Goal: Task Accomplishment & Management: Complete application form

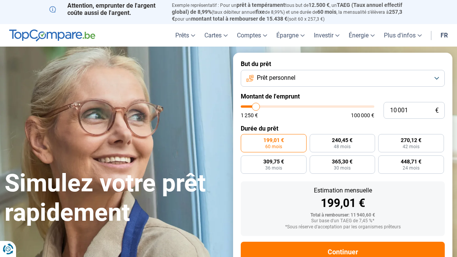
click at [436, 78] on button "Prêt personnel" at bounding box center [343, 78] width 204 height 17
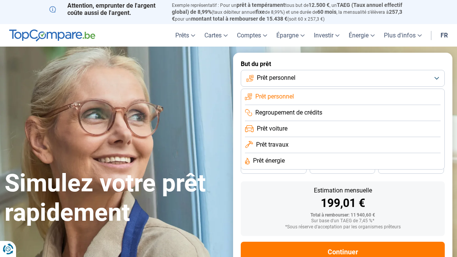
click at [370, 112] on li "Regroupement de crédits" at bounding box center [342, 113] width 195 height 16
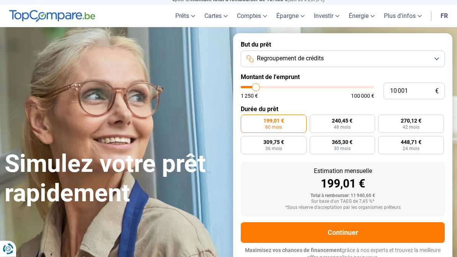
scroll to position [20, 0]
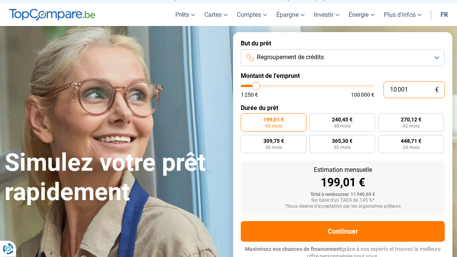
click at [417, 89] on input "10 001" at bounding box center [413, 90] width 61 height 17
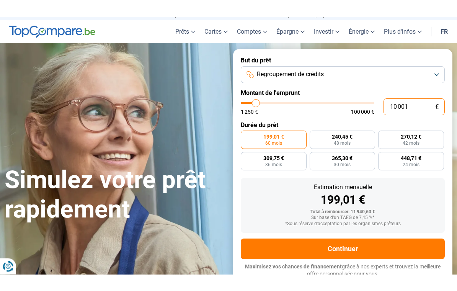
scroll to position [21, 0]
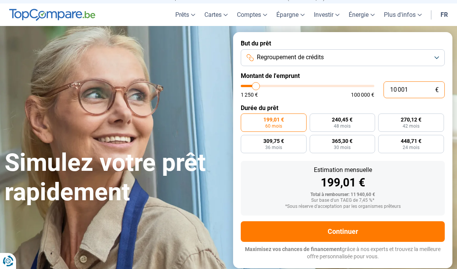
type input "1 000"
type input "1250"
type input "100"
type input "1250"
type input "10"
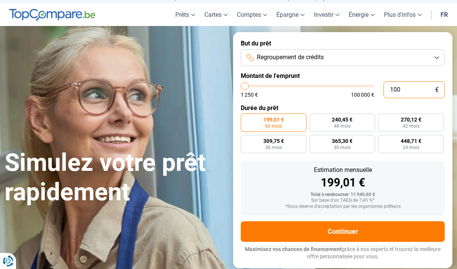
type input "1250"
type input "1"
type input "1250"
type input "0"
type input "1250"
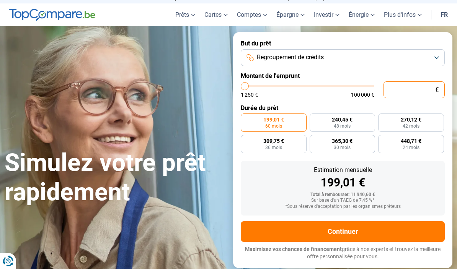
type input "3"
type input "1250"
type input "35"
type input "1250"
type input "350"
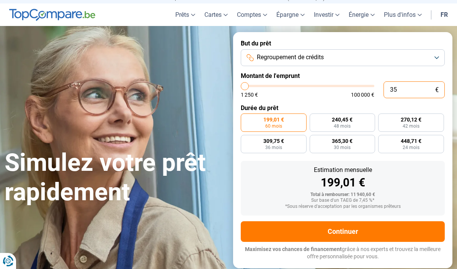
type input "1250"
type input "3 500"
type input "3500"
type input "35 000"
type input "35000"
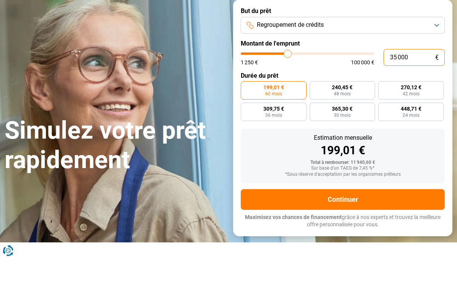
radio input "false"
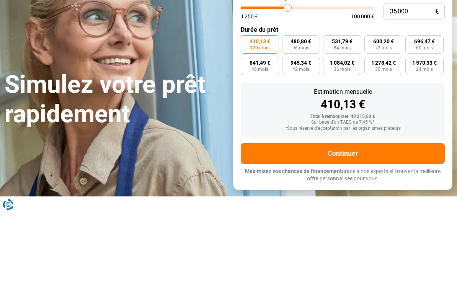
click at [342, 124] on span "84 mois" at bounding box center [342, 126] width 17 height 5
click at [328, 114] on input "531,79 € 84 mois" at bounding box center [325, 116] width 5 height 5
radio input "true"
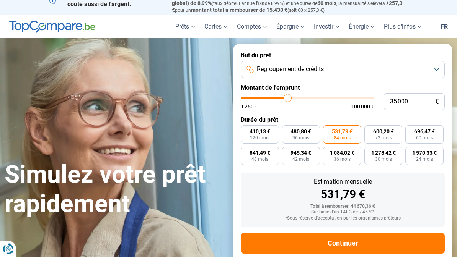
scroll to position [0, 0]
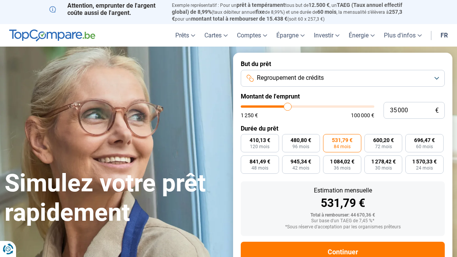
click at [388, 145] on span "72 mois" at bounding box center [383, 147] width 17 height 5
click at [369, 139] on input "600,20 € 72 mois" at bounding box center [366, 136] width 5 height 5
radio input "true"
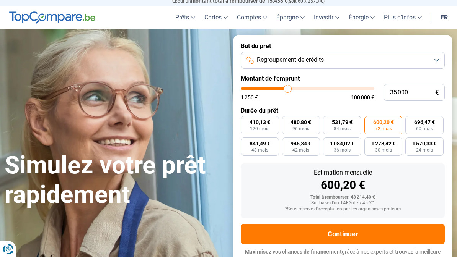
scroll to position [20, 0]
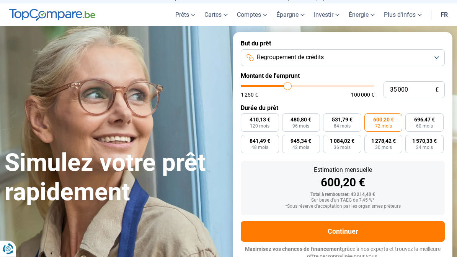
click at [380, 230] on button "Continuer" at bounding box center [343, 232] width 204 height 21
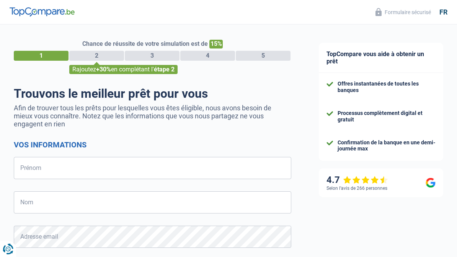
select select "32"
